Goal: Task Accomplishment & Management: Manage account settings

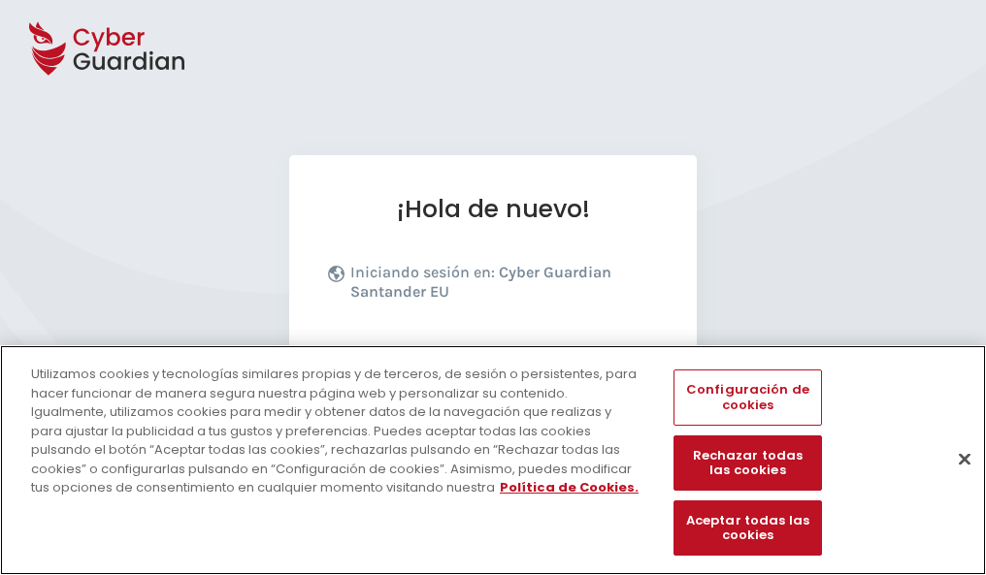
scroll to position [238, 0]
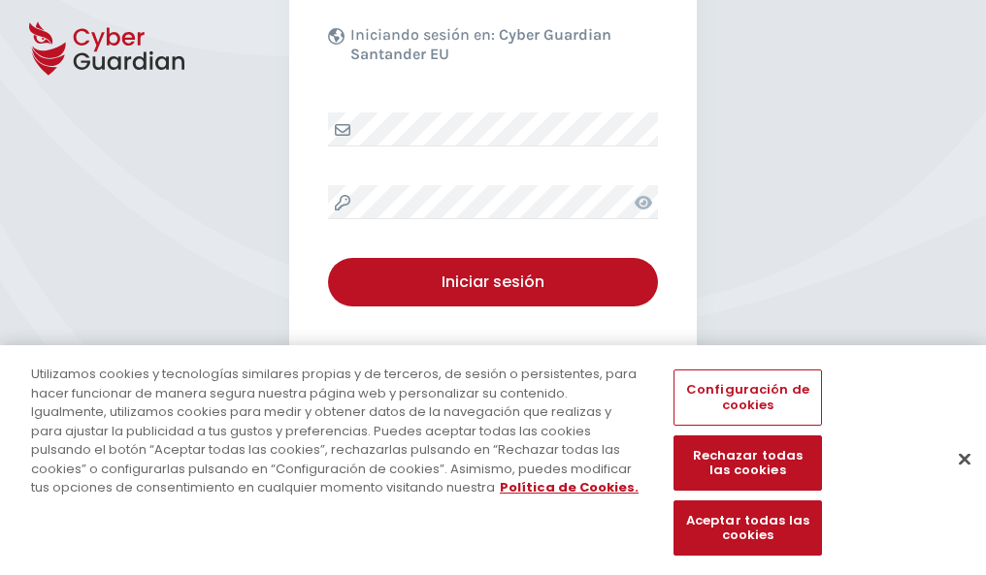
click at [955, 479] on button "Cerrar" at bounding box center [964, 459] width 43 height 43
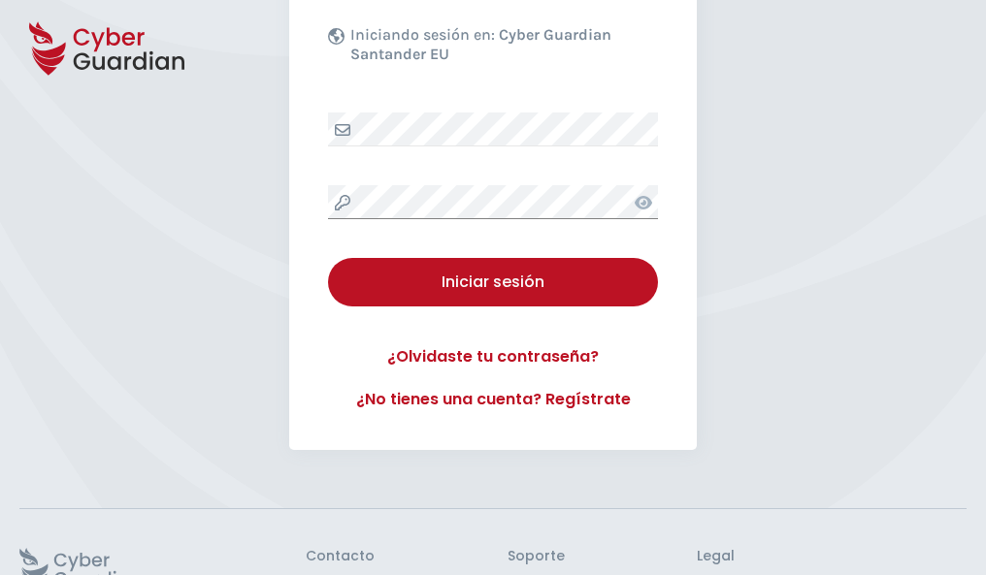
scroll to position [377, 0]
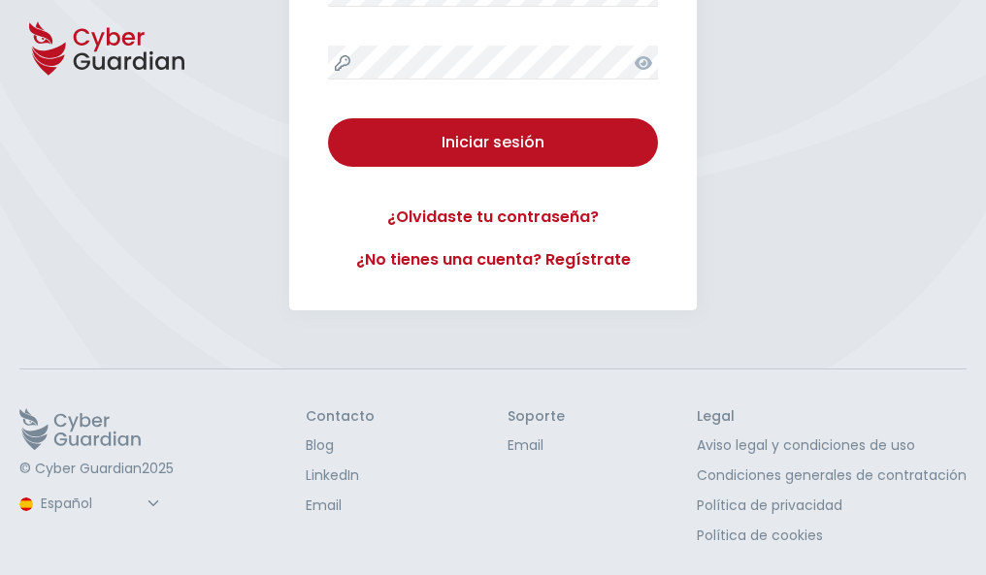
click at [328, 118] on button "Iniciar sesión" at bounding box center [493, 142] width 330 height 49
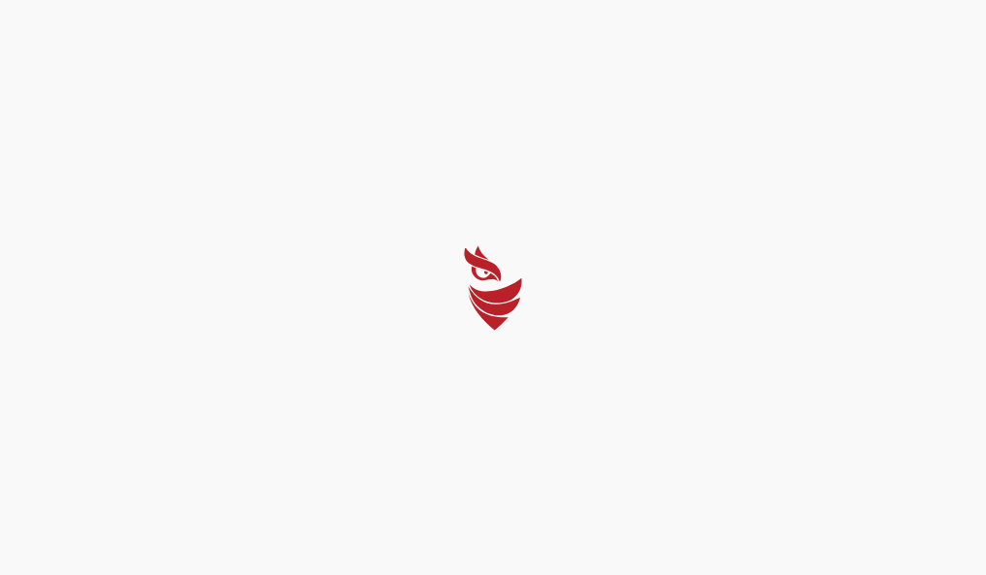
scroll to position [0, 0]
select select "English"
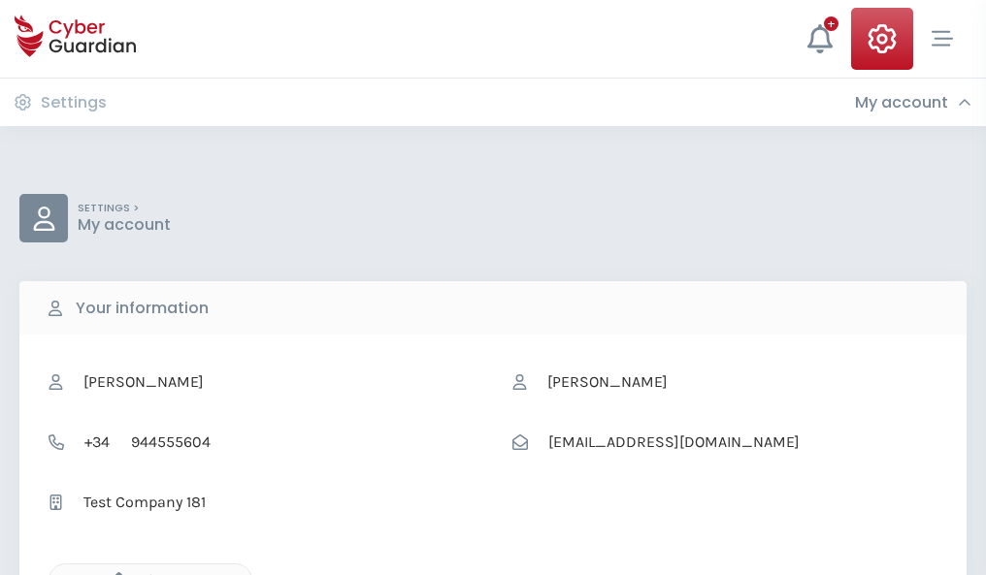
click at [114, 573] on icon "button" at bounding box center [114, 581] width 16 height 16
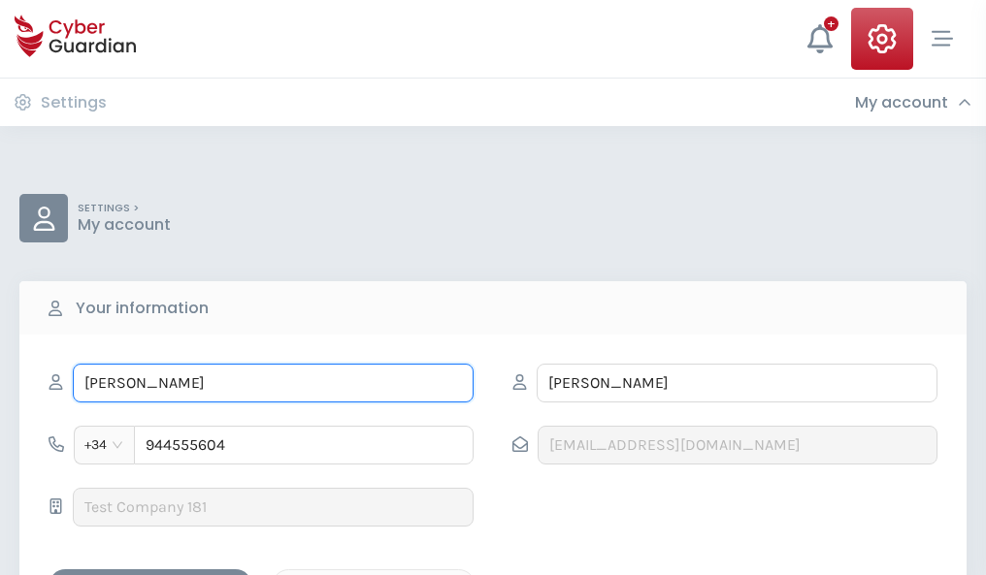
click at [273, 383] on input "ELÍAS" at bounding box center [273, 383] width 401 height 39
type input "E"
type input "Lina"
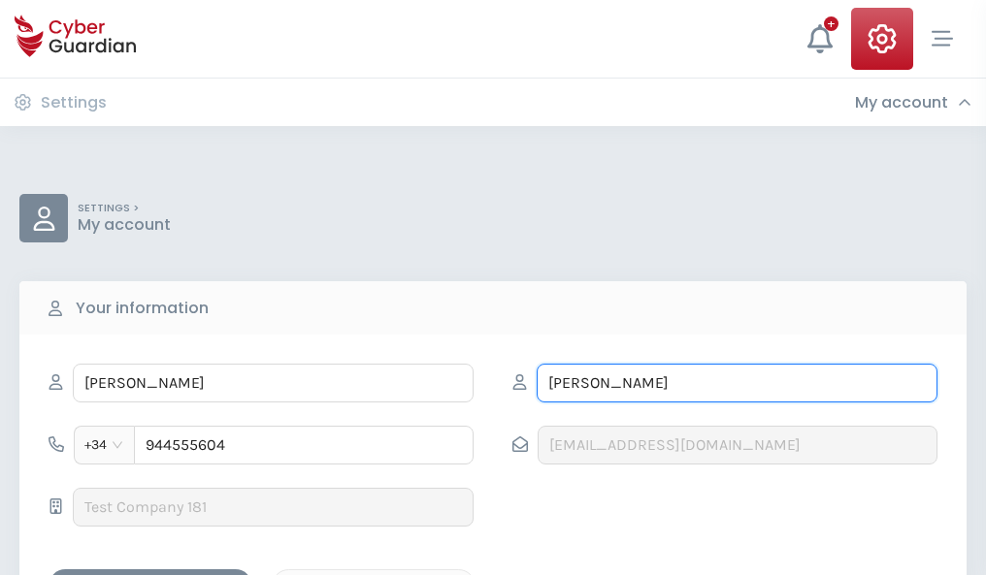
click at [736, 383] on input "LANDA" at bounding box center [737, 383] width 401 height 39
type input "L"
type input "Espinosa"
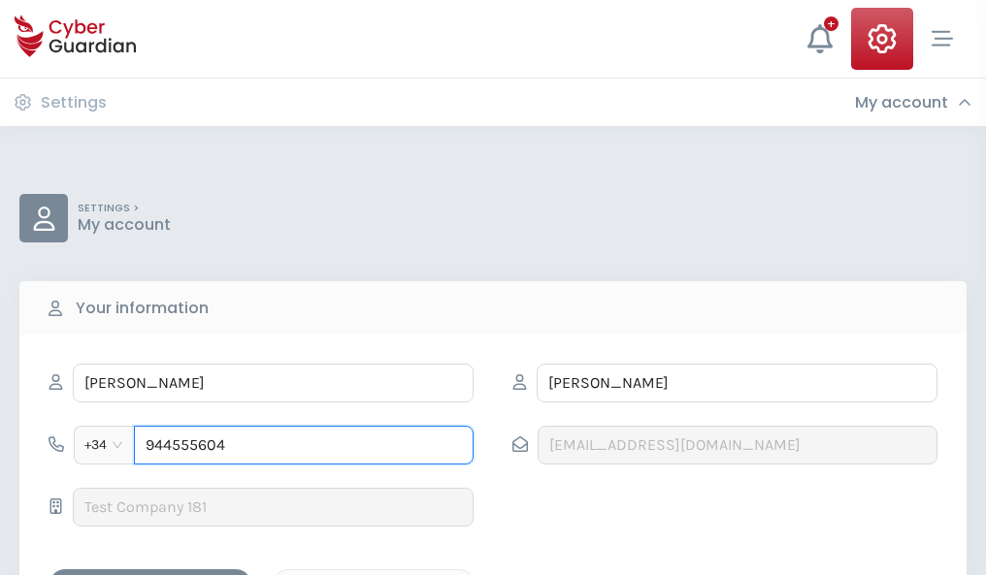
click at [304, 445] on input "944555604" at bounding box center [304, 445] width 340 height 39
type input "9"
type input "841499649"
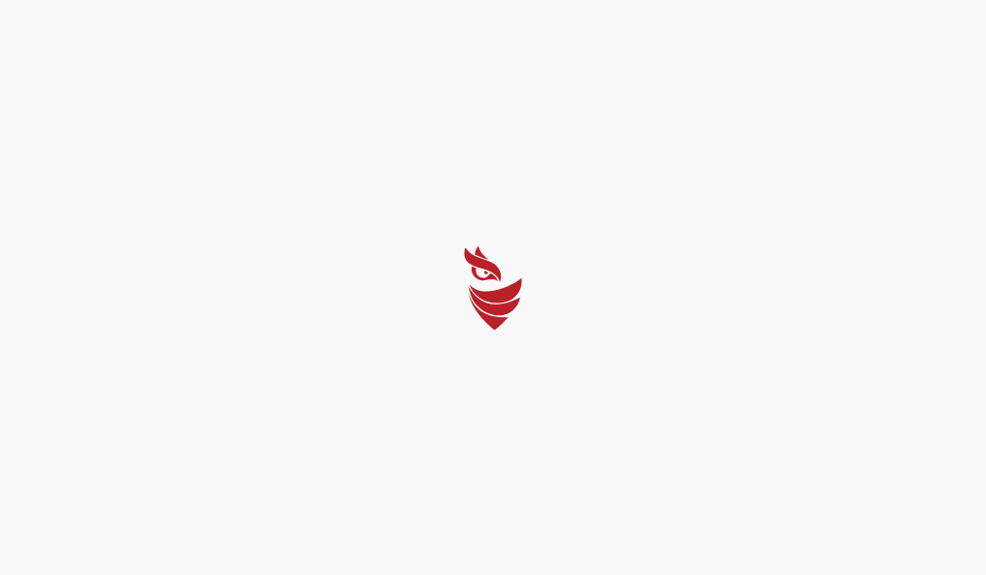
select select "English"
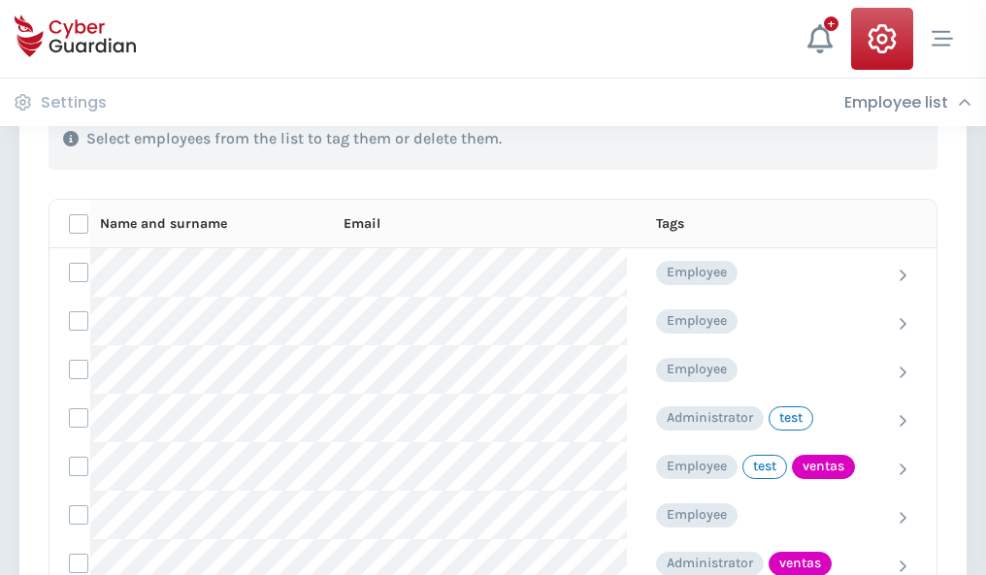
scroll to position [879, 0]
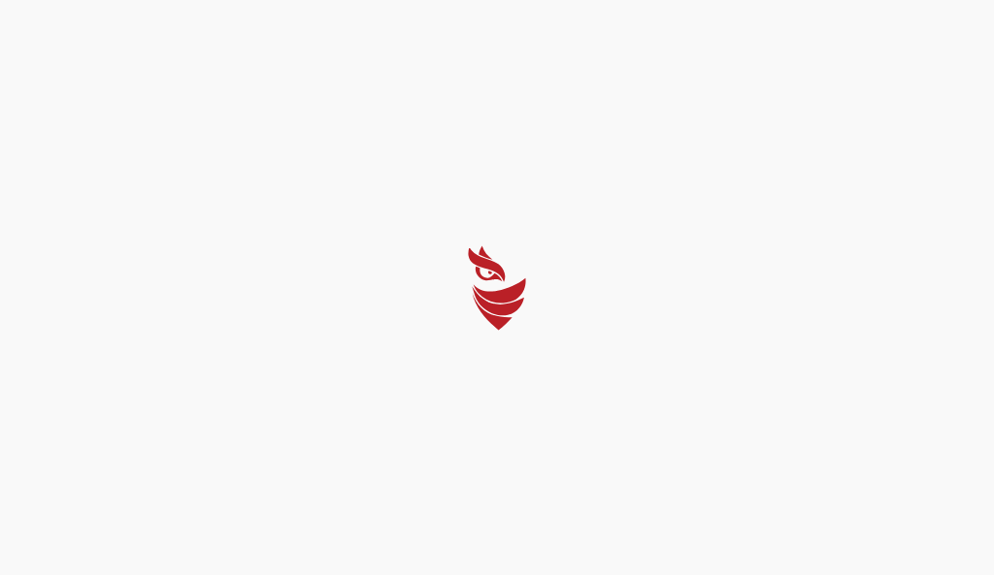
select select "English"
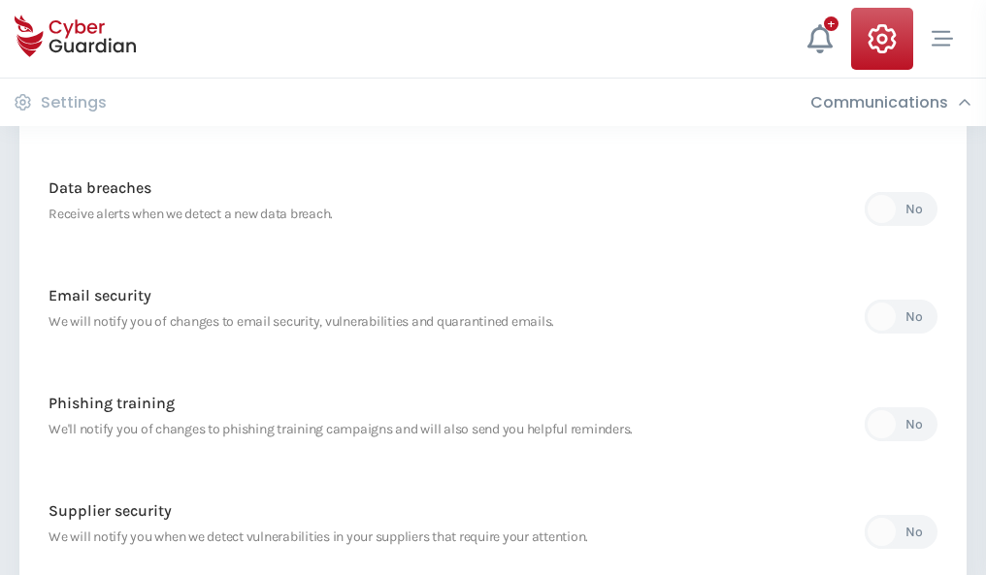
scroll to position [1022, 0]
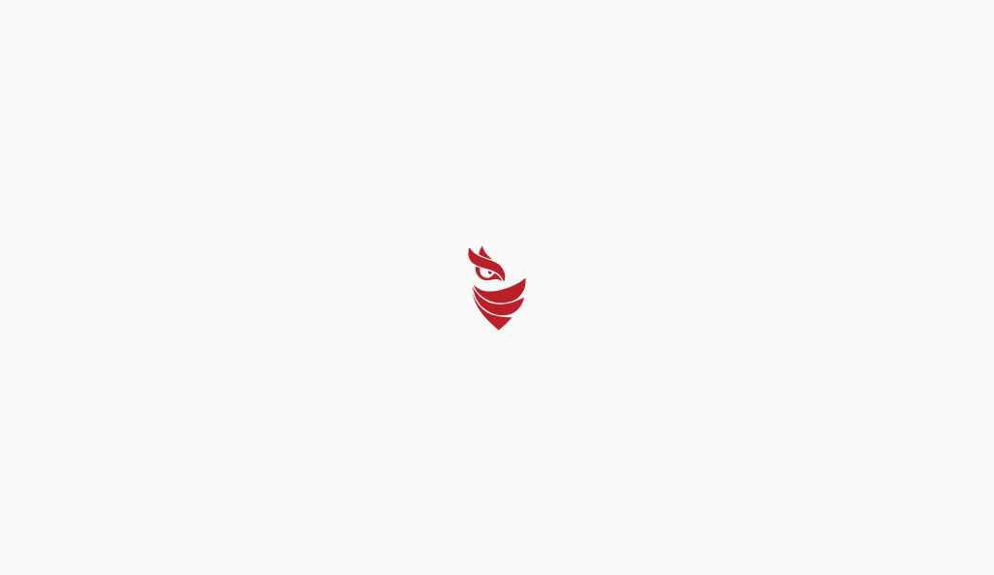
select select "English"
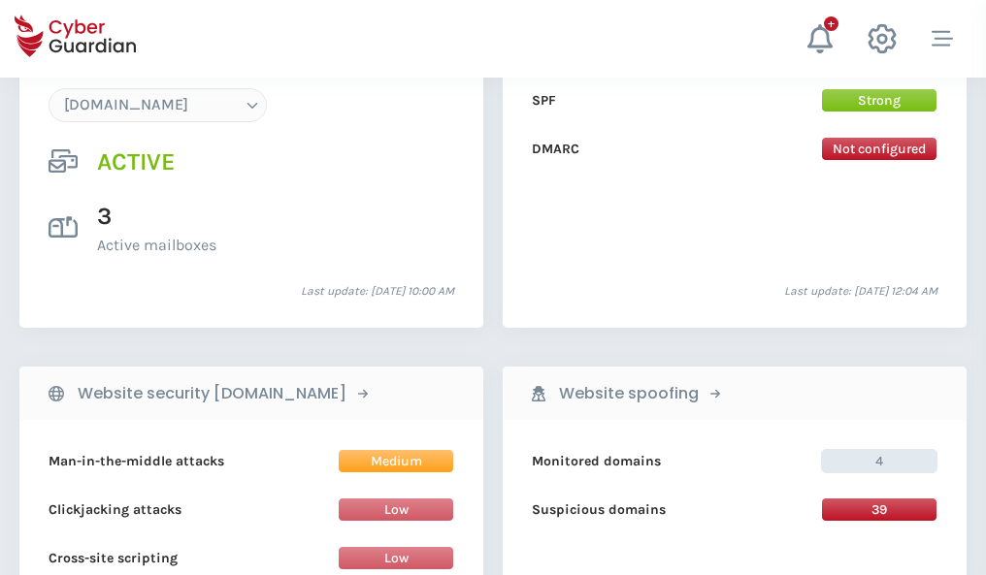
scroll to position [2067, 0]
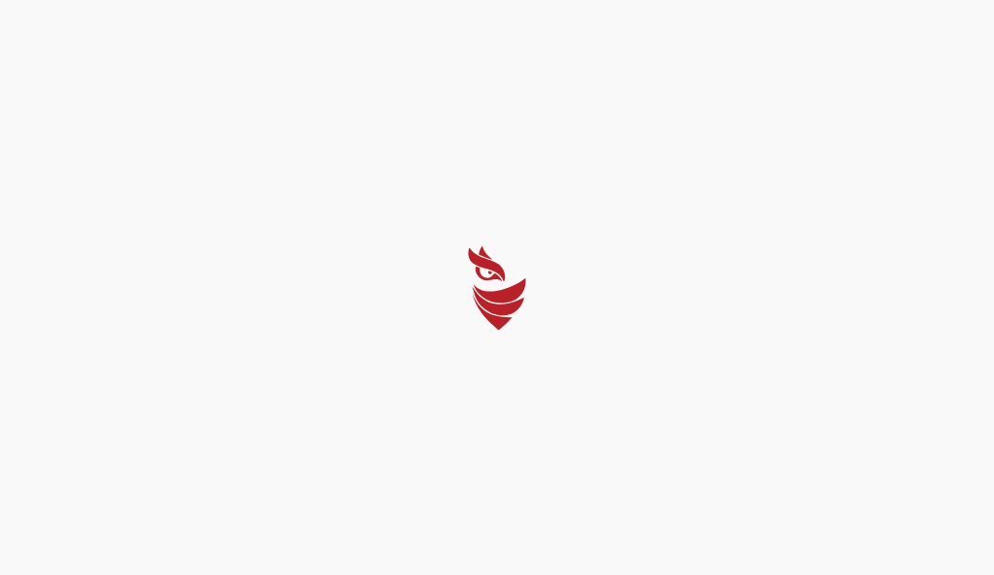
select select "English"
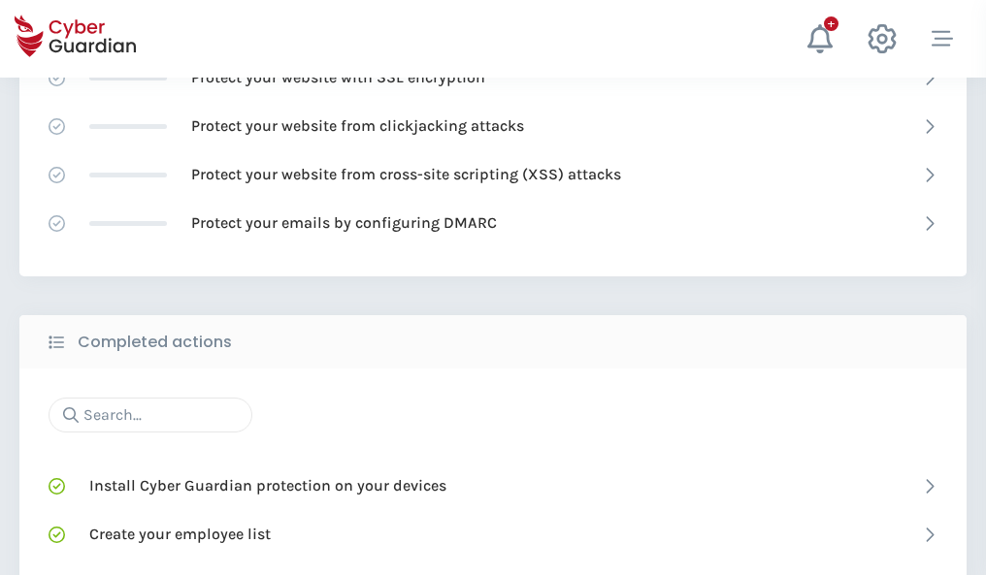
scroll to position [1293, 0]
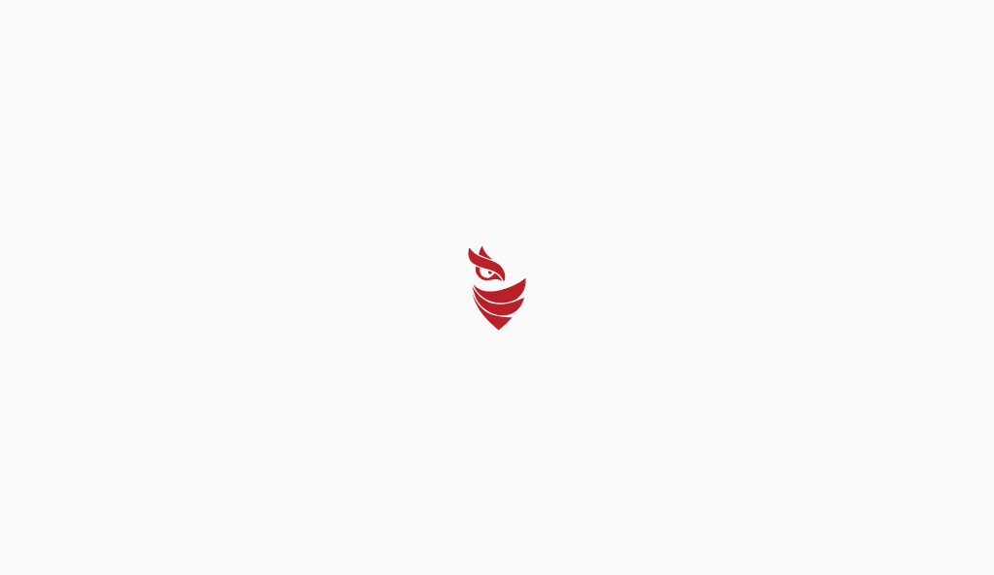
select select "English"
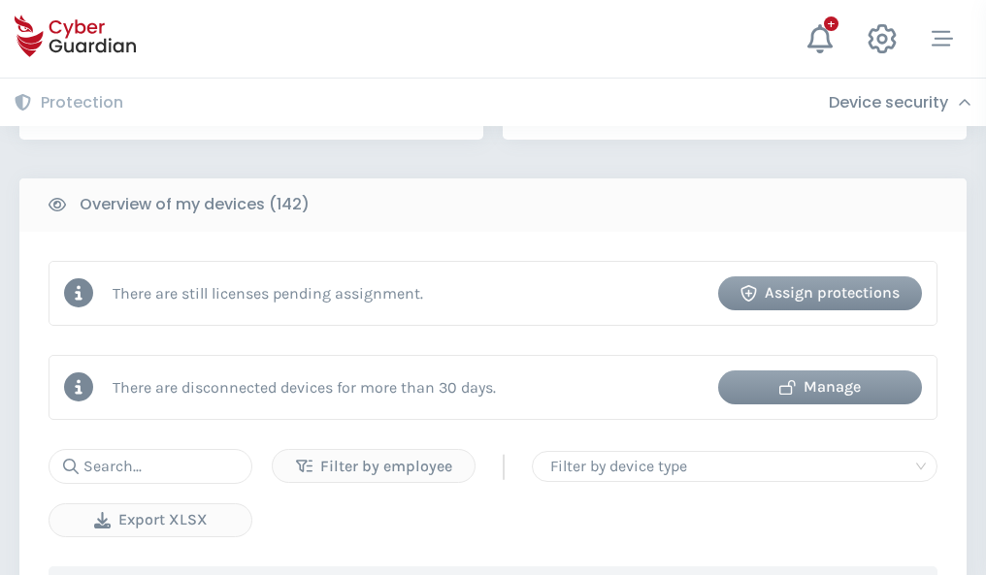
scroll to position [1881, 0]
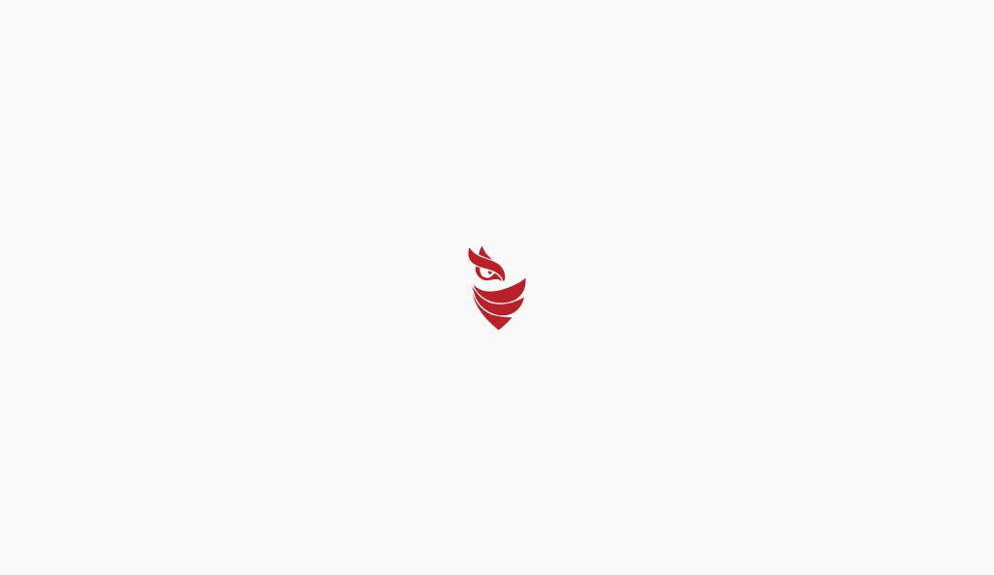
select select "English"
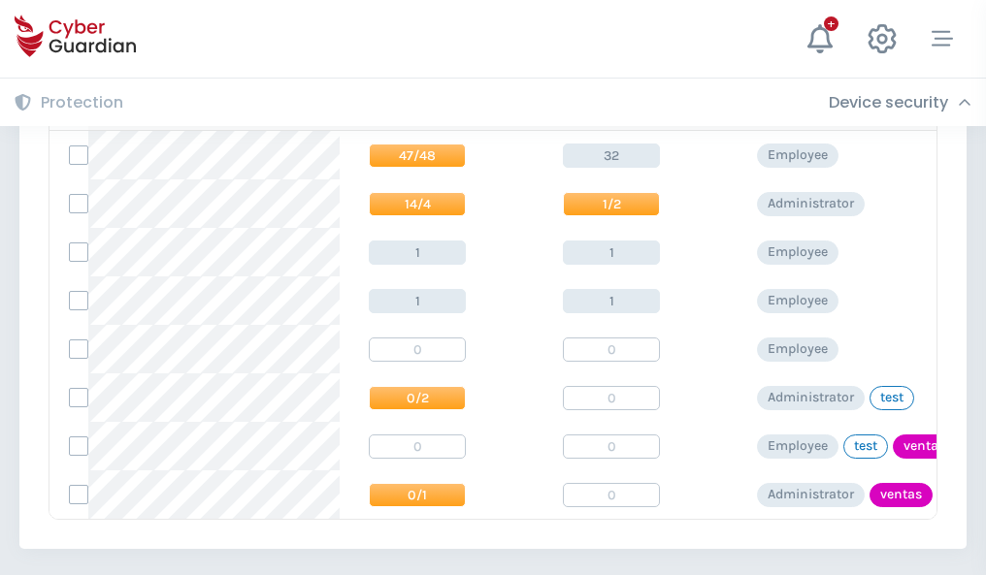
scroll to position [900, 0]
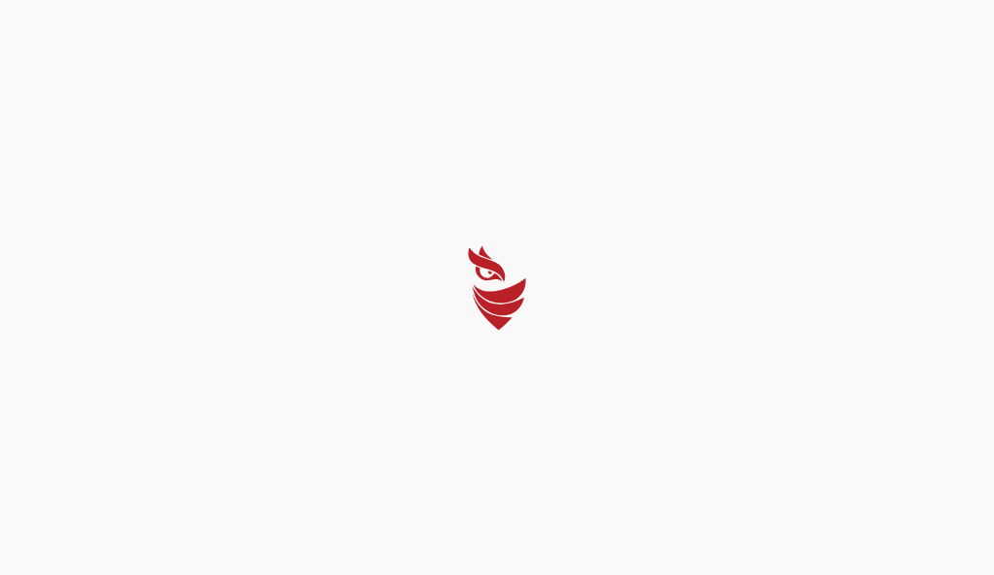
select select "English"
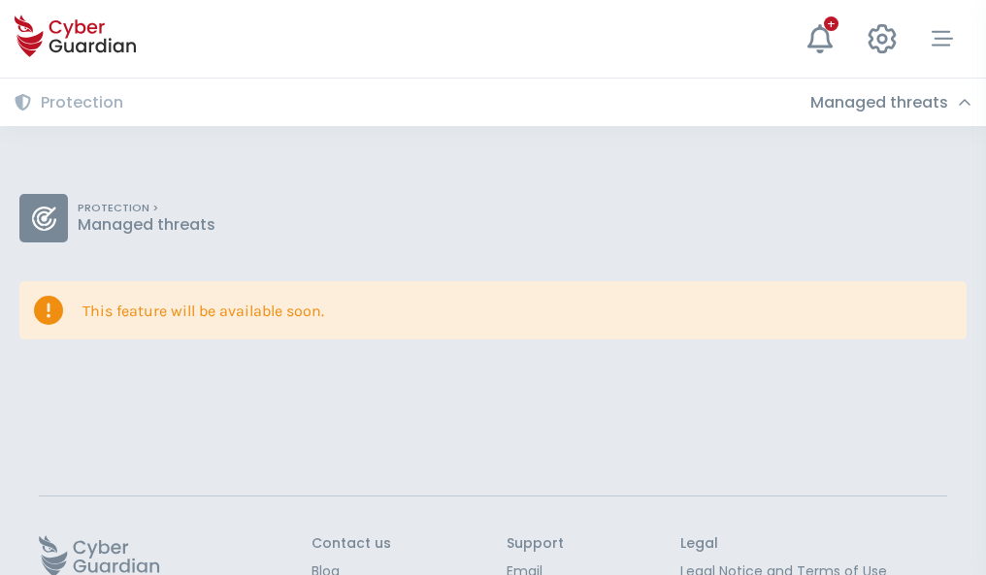
scroll to position [126, 0]
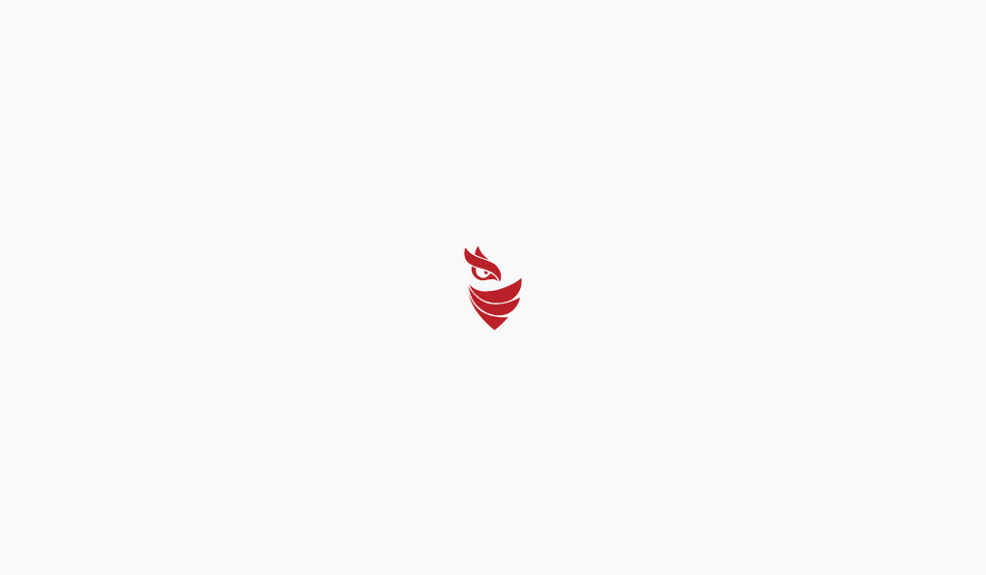
select select "English"
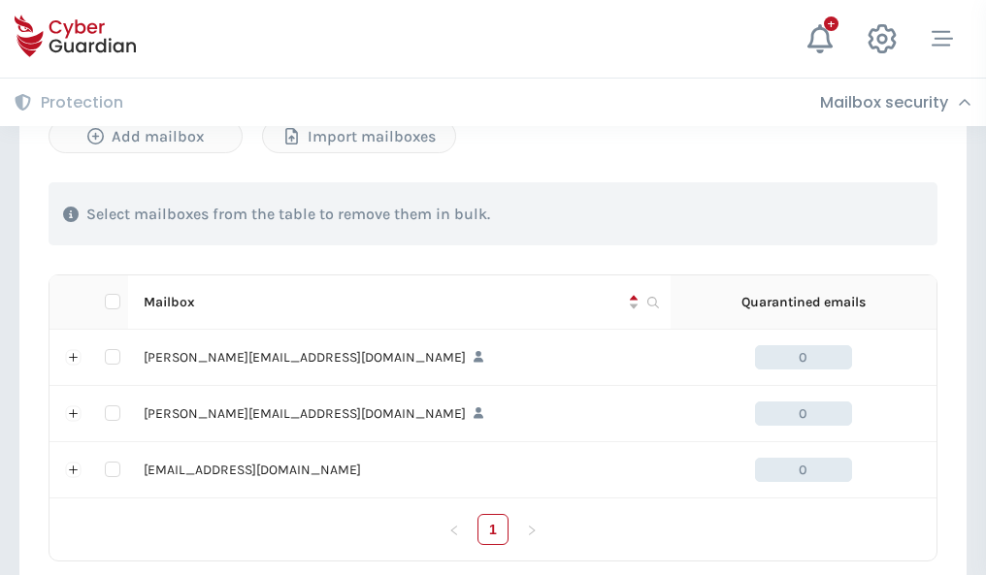
scroll to position [900, 0]
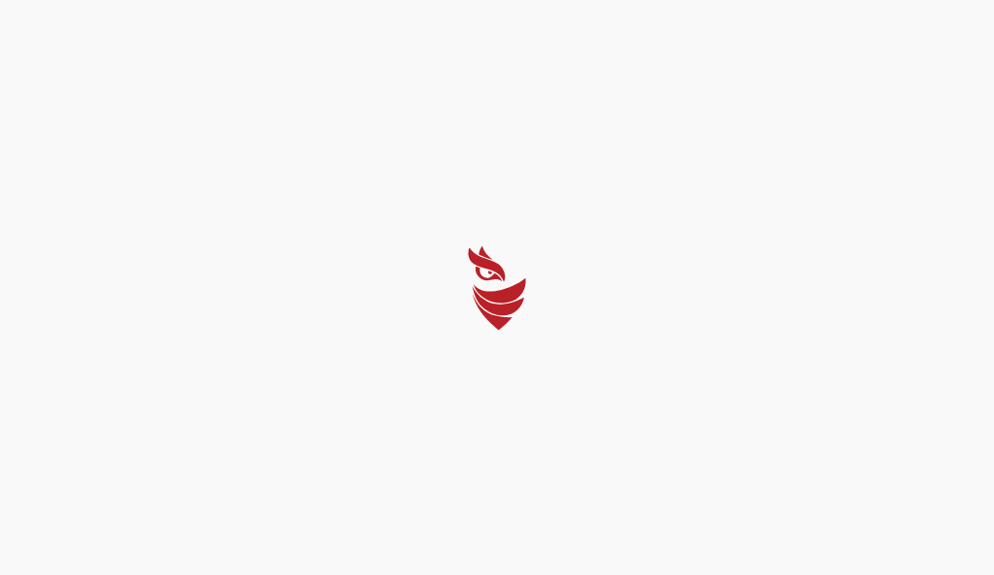
select select "English"
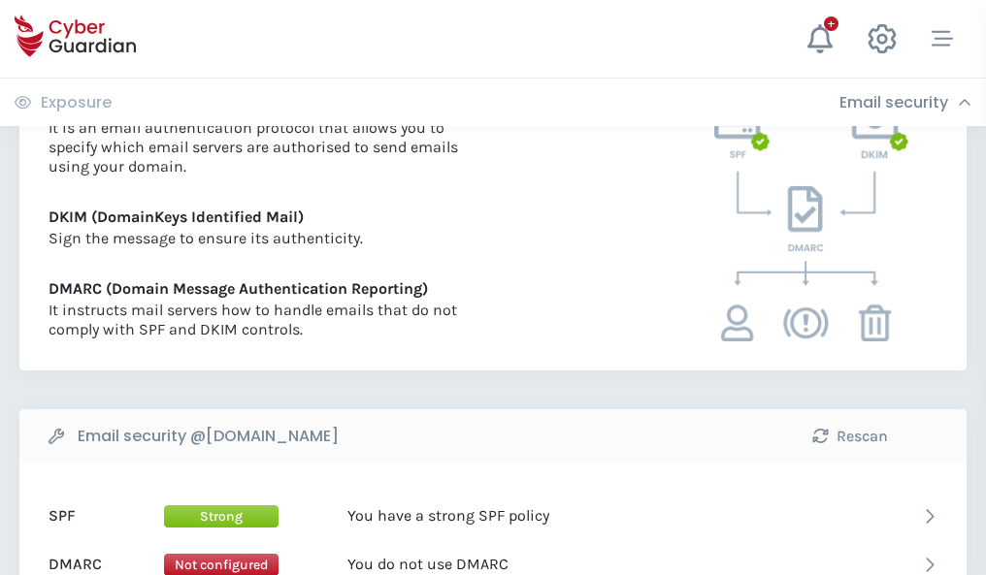
scroll to position [1047, 0]
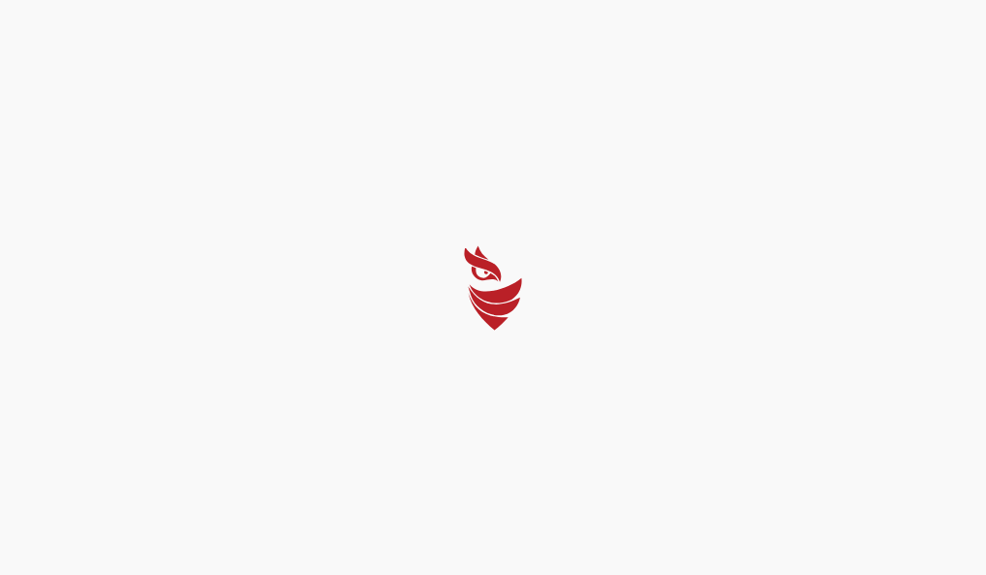
select select "English"
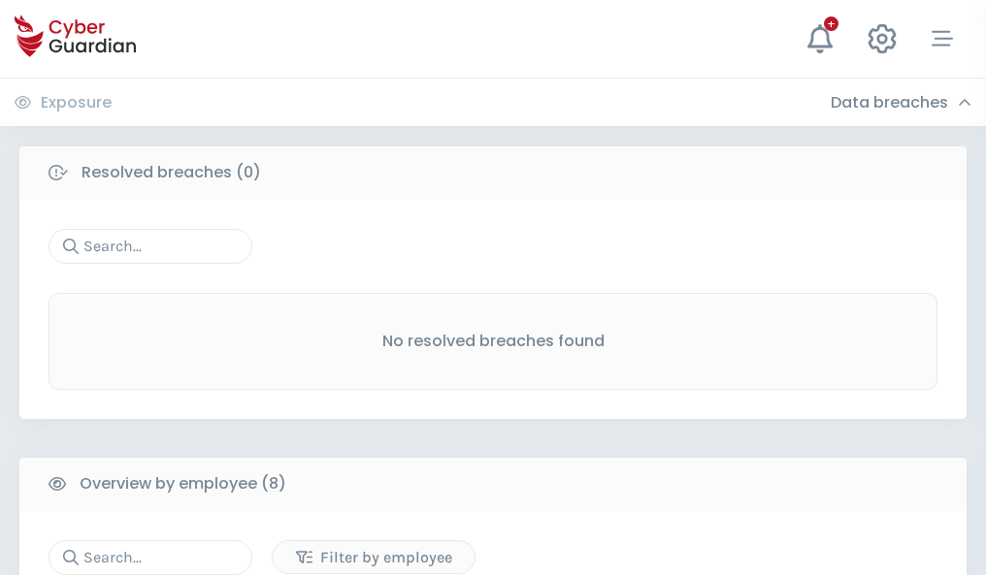
scroll to position [1653, 0]
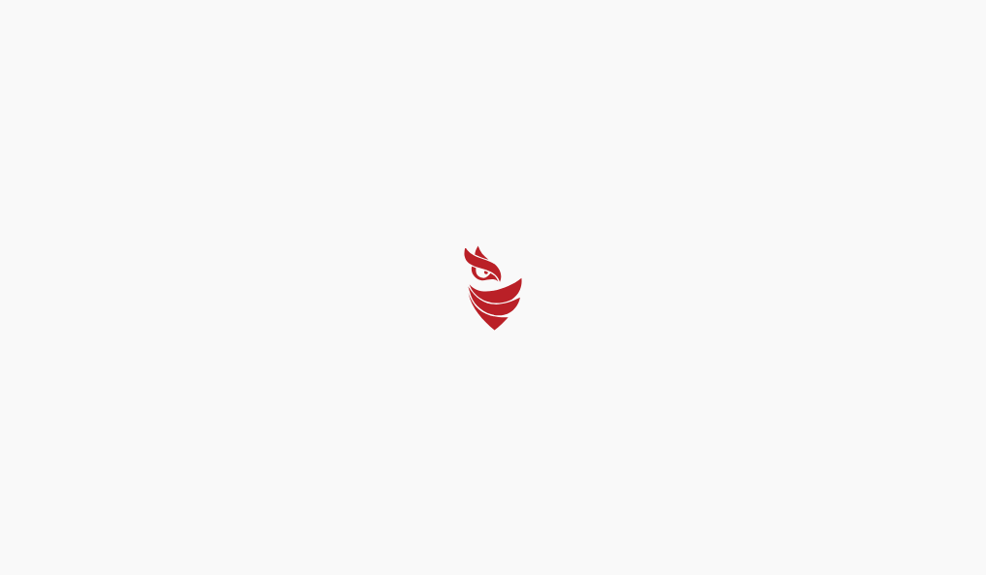
select select "English"
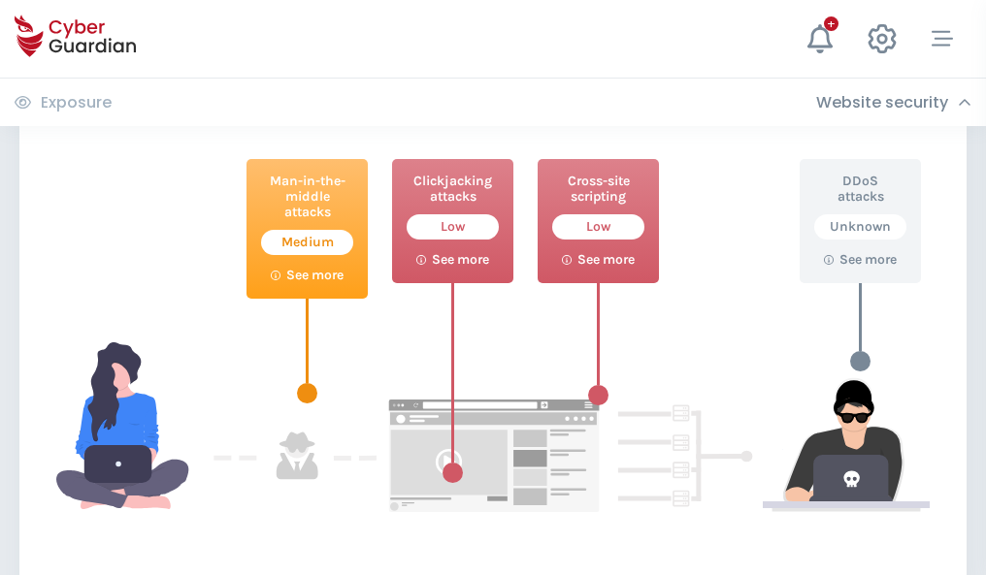
scroll to position [1057, 0]
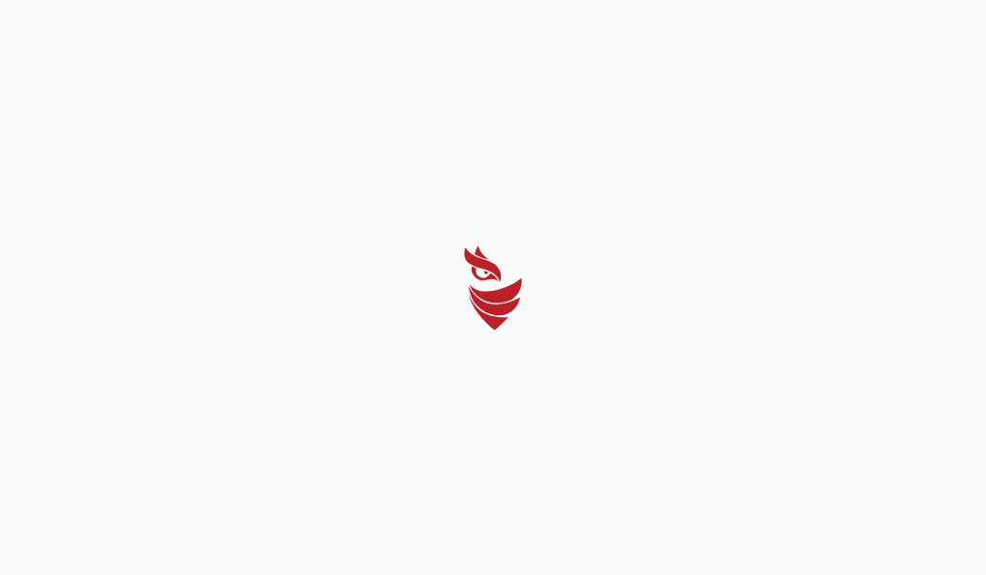
select select "English"
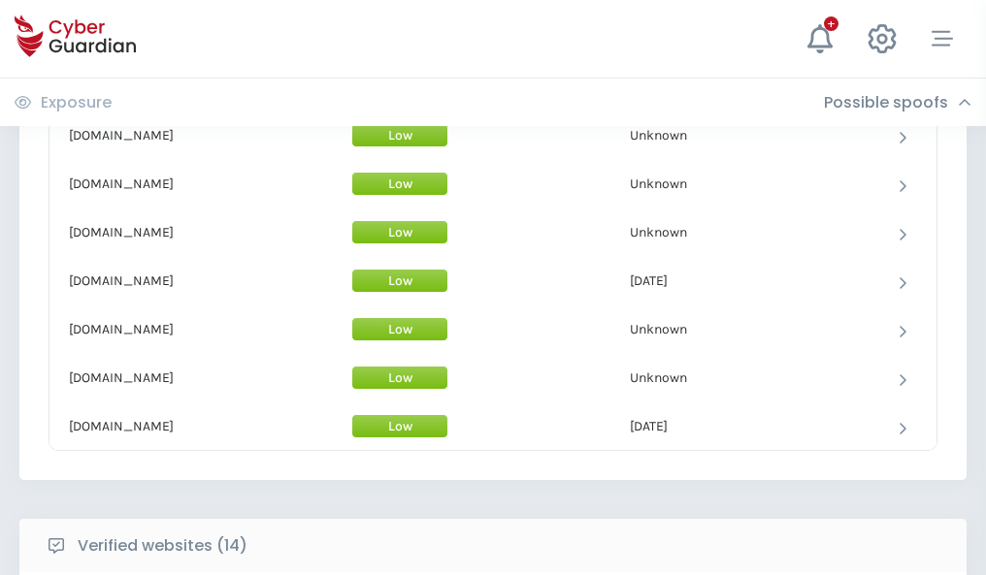
scroll to position [1892, 0]
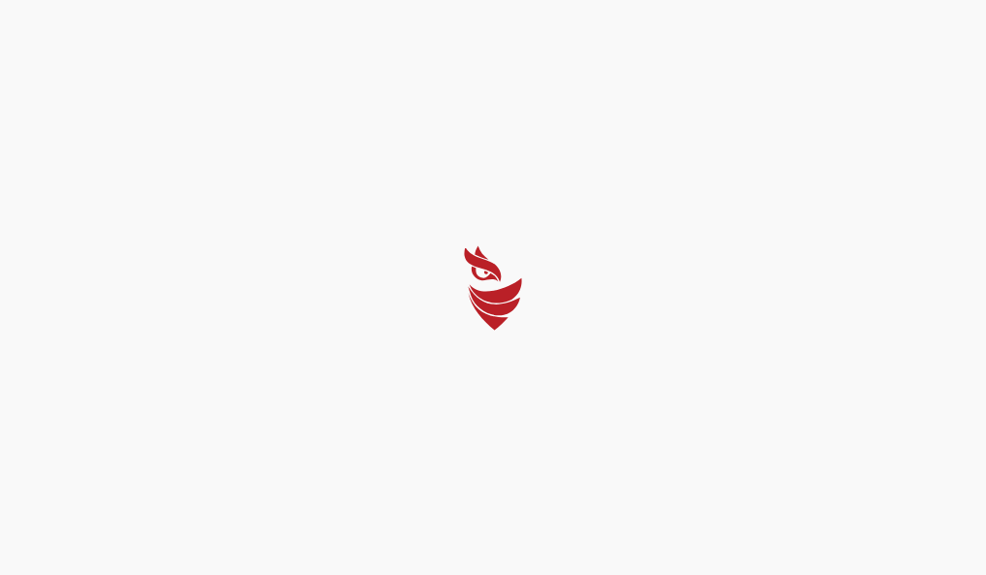
select select "English"
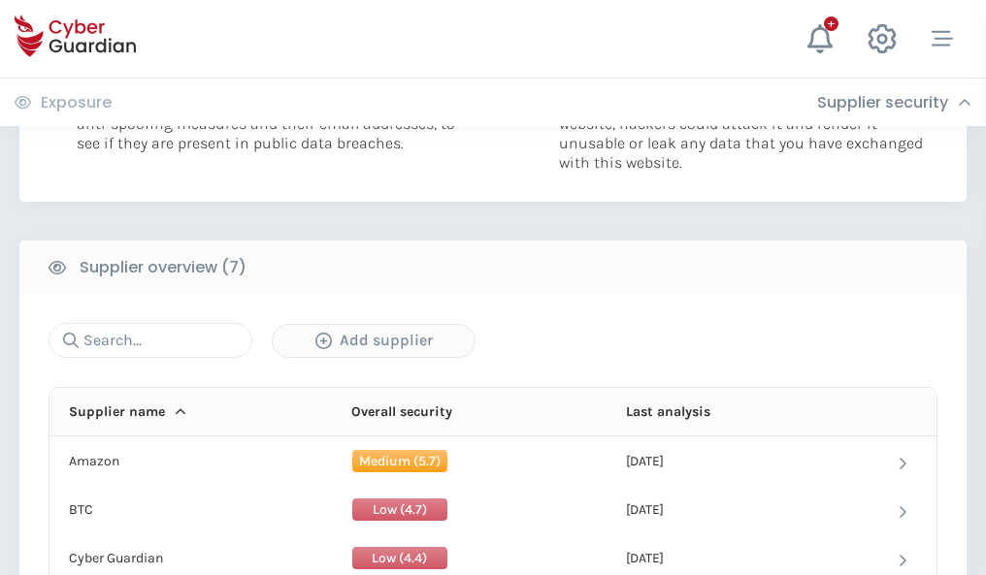
scroll to position [1257, 0]
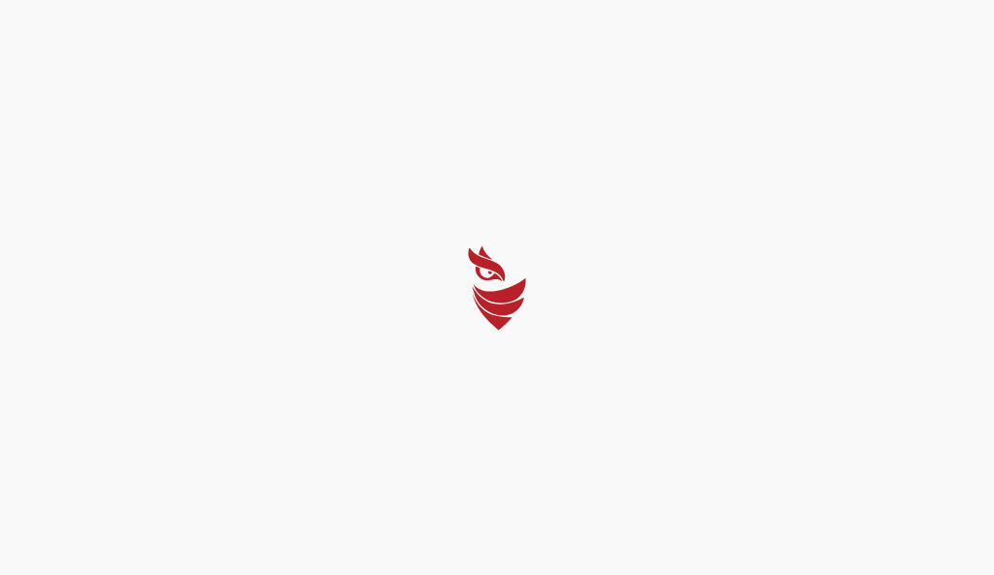
select select "English"
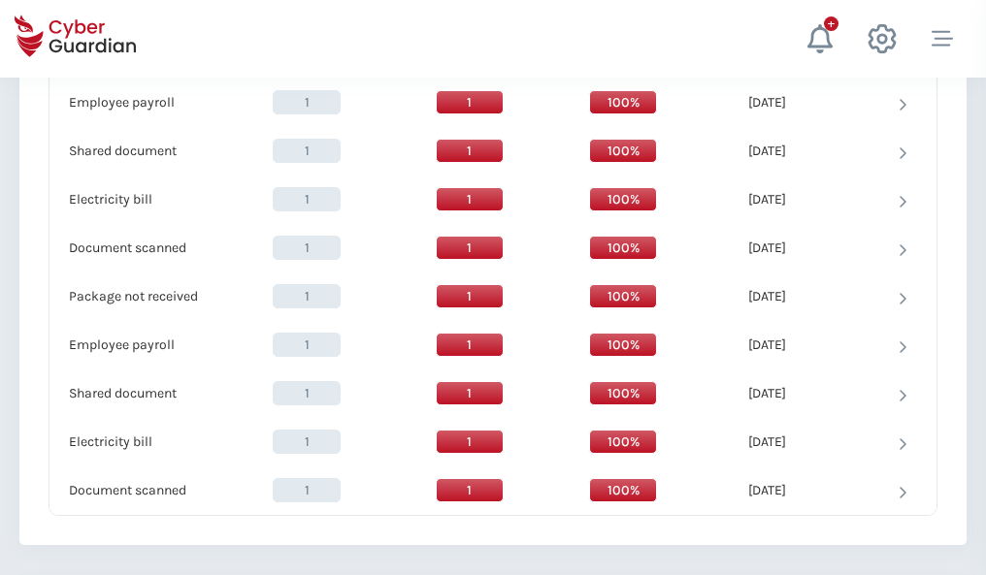
scroll to position [1988, 0]
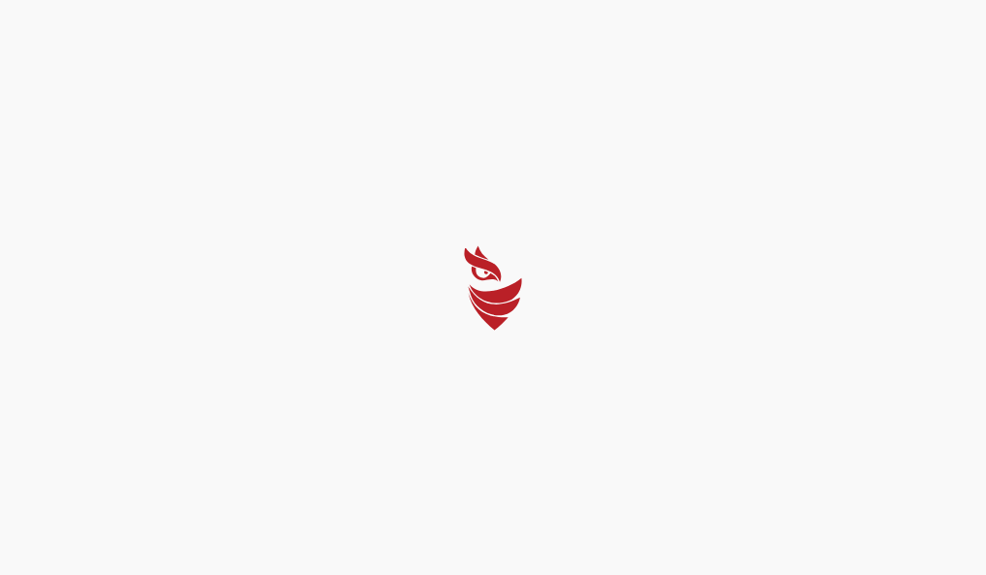
select select "English"
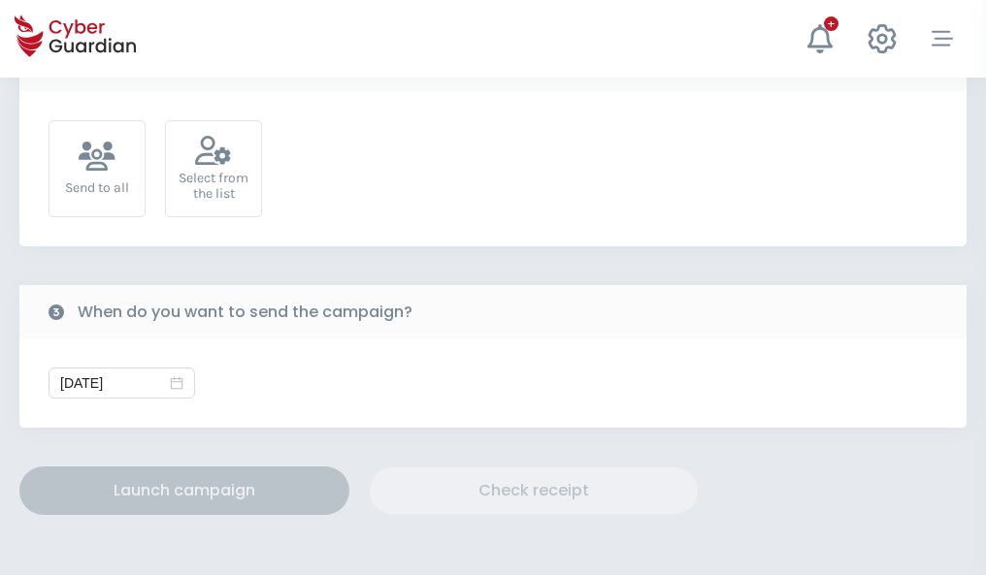
scroll to position [710, 0]
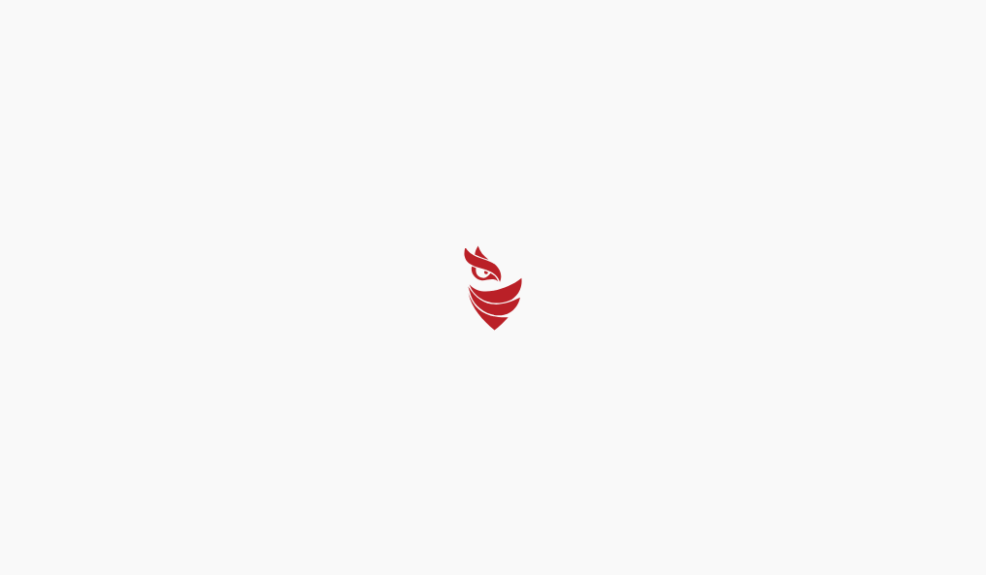
select select "English"
